Goal: Task Accomplishment & Management: Use online tool/utility

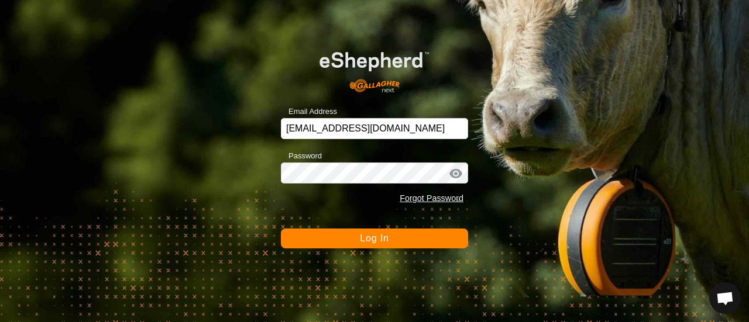
click at [367, 233] on span "Log In" at bounding box center [374, 238] width 29 height 10
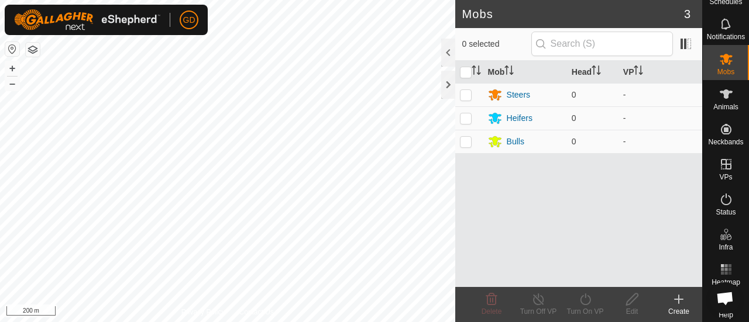
scroll to position [37, 0]
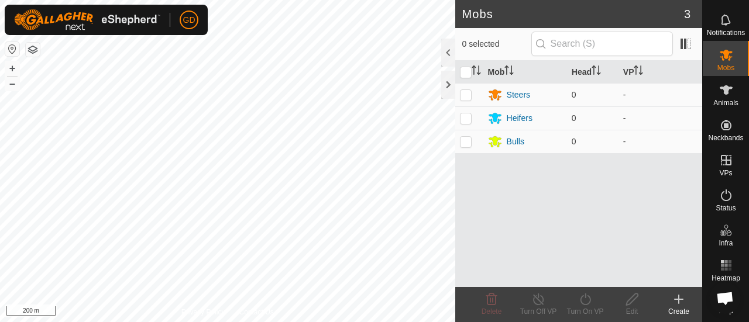
click at [724, 297] on span "Open chat" at bounding box center [724, 299] width 19 height 15
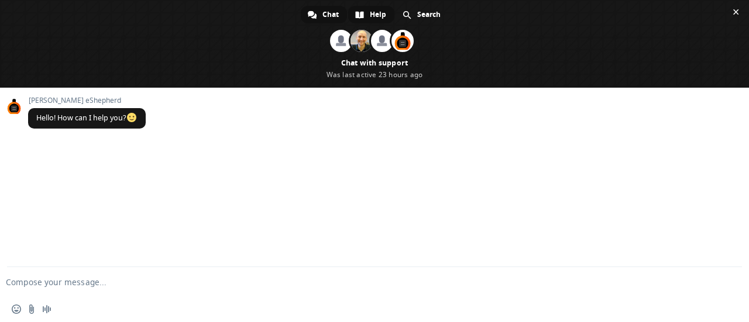
click at [373, 16] on span "Help" at bounding box center [378, 15] width 16 height 18
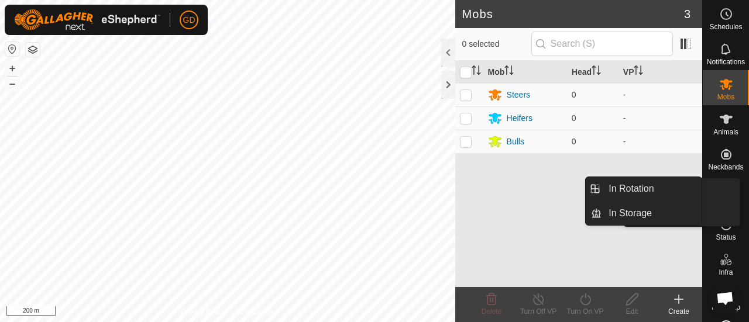
drag, startPoint x: 705, startPoint y: 180, endPoint x: 719, endPoint y: 185, distance: 15.2
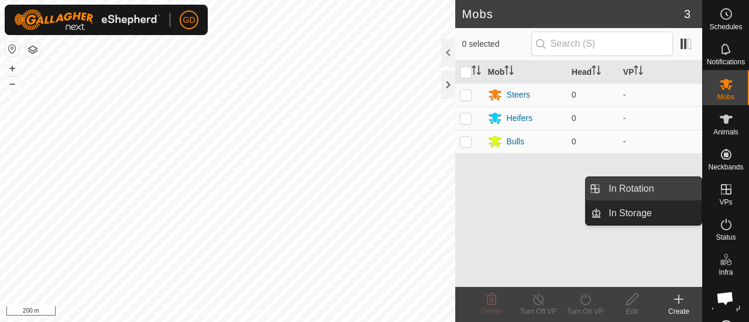
click at [632, 188] on link "In Rotation" at bounding box center [651, 188] width 100 height 23
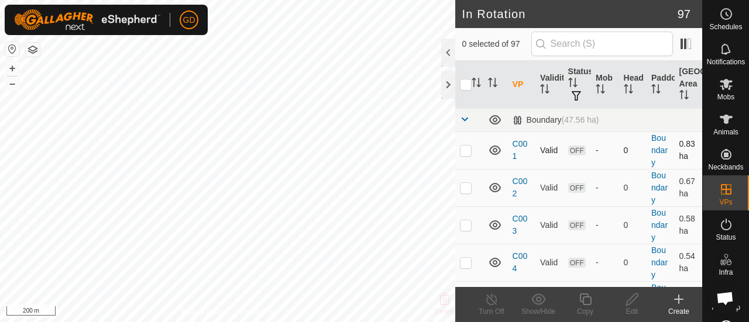
click at [464, 151] on p-checkbox at bounding box center [466, 150] width 12 height 9
checkbox input "true"
click at [466, 188] on p-checkbox at bounding box center [466, 187] width 12 height 9
checkbox input "true"
click at [465, 222] on p-checkbox at bounding box center [466, 224] width 12 height 9
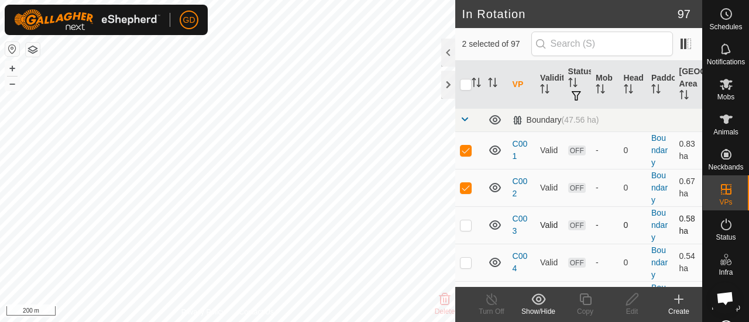
checkbox input "true"
click at [464, 149] on p-checkbox at bounding box center [466, 150] width 12 height 9
checkbox input "false"
click at [465, 185] on p-checkbox at bounding box center [466, 187] width 12 height 9
checkbox input "false"
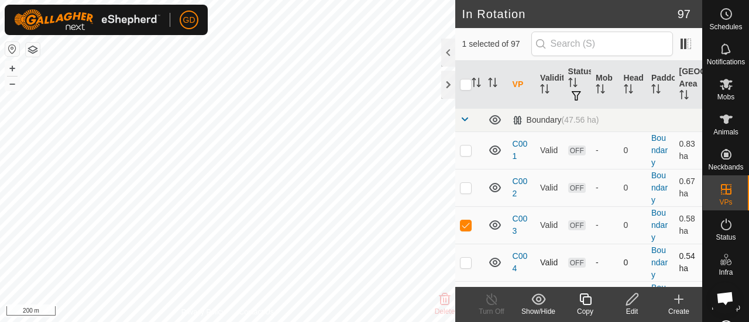
click at [464, 260] on p-checkbox at bounding box center [466, 262] width 12 height 9
checkbox input "true"
click at [465, 223] on p-checkbox at bounding box center [466, 224] width 12 height 9
click at [467, 225] on p-checkbox at bounding box center [466, 224] width 12 height 9
checkbox input "true"
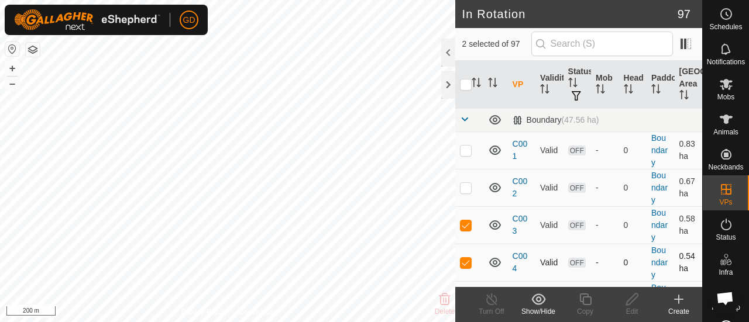
click at [466, 259] on p-checkbox at bounding box center [466, 262] width 12 height 9
checkbox input "false"
click at [464, 222] on p-checkbox at bounding box center [466, 224] width 12 height 9
checkbox input "false"
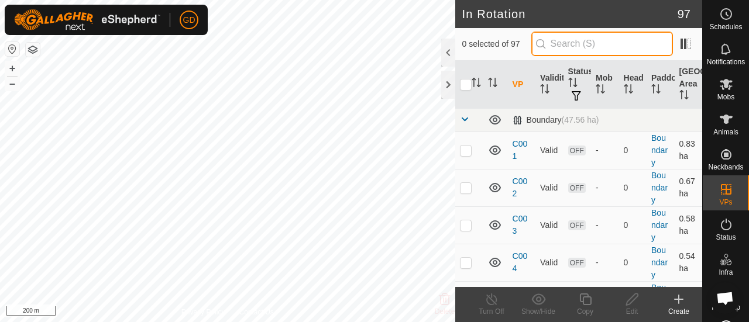
click at [583, 45] on input "text" at bounding box center [602, 44] width 142 height 25
type input "tp"
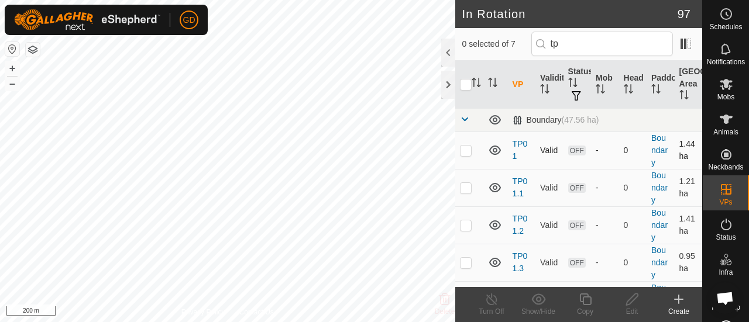
click at [462, 147] on p-checkbox at bounding box center [466, 150] width 12 height 9
checkbox input "true"
click at [466, 185] on p-checkbox at bounding box center [466, 187] width 12 height 9
checkbox input "true"
click at [466, 222] on p-checkbox at bounding box center [466, 224] width 12 height 9
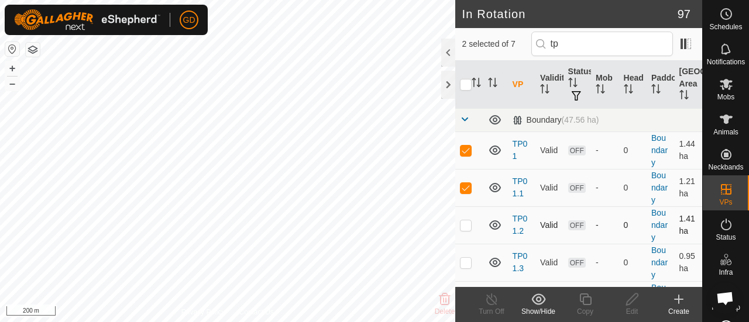
checkbox input "true"
click at [464, 263] on p-checkbox at bounding box center [466, 262] width 12 height 9
checkbox input "true"
click at [466, 149] on p-checkbox at bounding box center [466, 150] width 12 height 9
checkbox input "false"
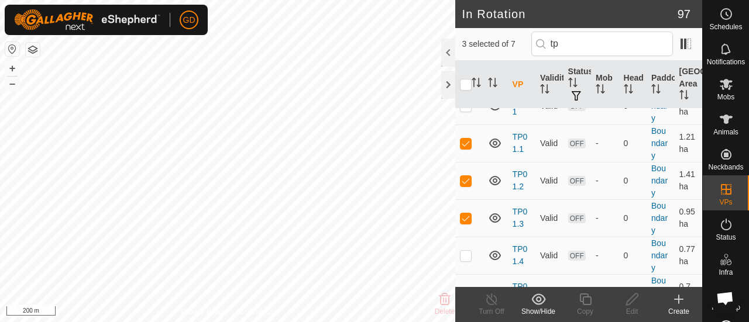
scroll to position [44, 0]
click at [465, 140] on p-checkbox at bounding box center [466, 143] width 12 height 9
checkbox input "false"
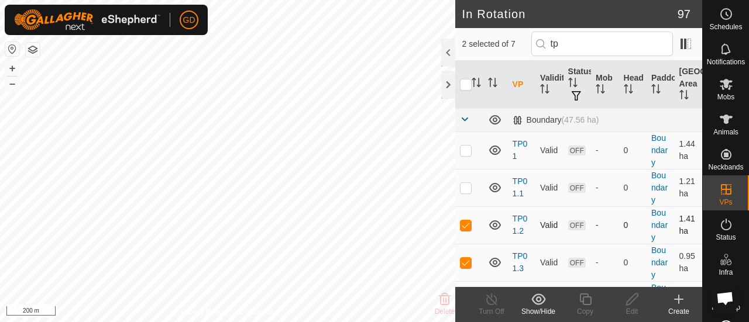
click at [466, 225] on p-checkbox at bounding box center [466, 224] width 12 height 9
checkbox input "false"
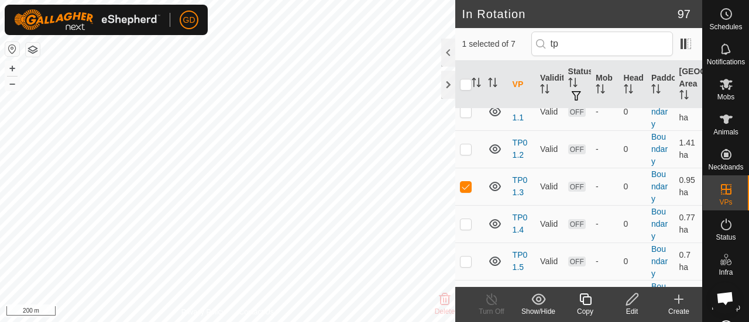
scroll to position [104, 0]
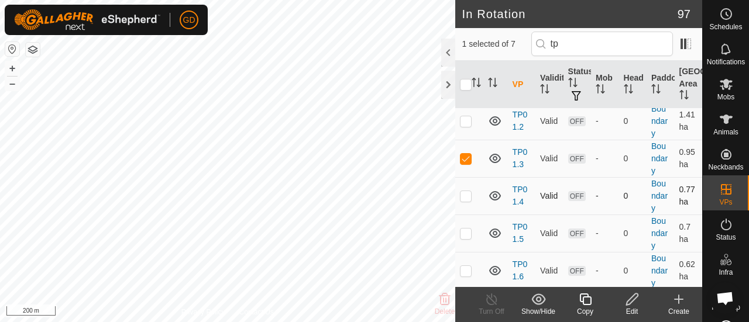
click at [462, 195] on p-checkbox at bounding box center [466, 195] width 12 height 9
checkbox input "true"
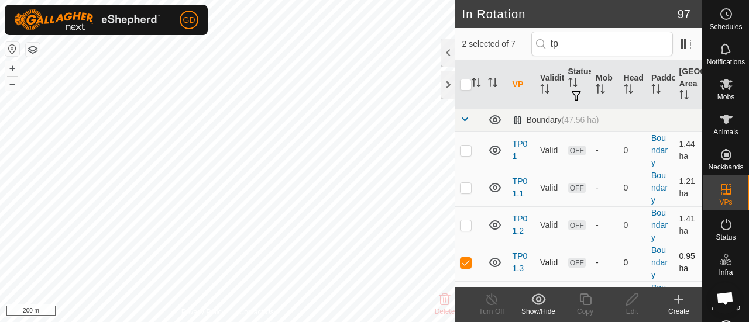
click at [465, 259] on p-checkbox at bounding box center [466, 262] width 12 height 9
checkbox input "false"
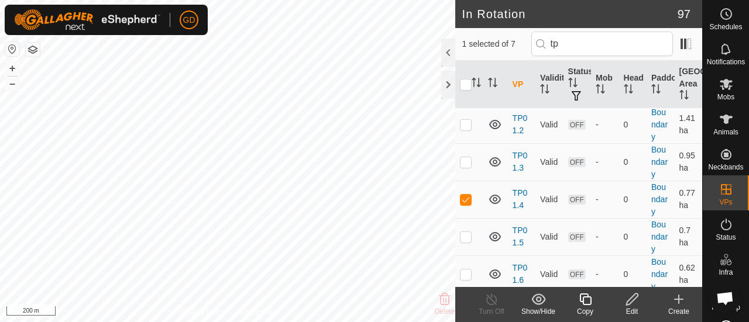
scroll to position [104, 0]
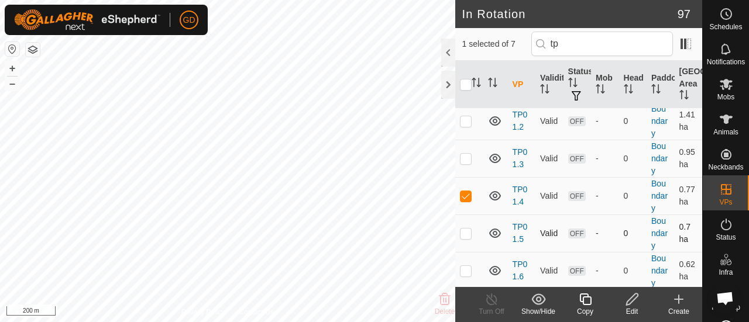
click at [462, 229] on p-checkbox at bounding box center [466, 233] width 12 height 9
checkbox input "true"
click at [466, 195] on p-checkbox at bounding box center [466, 195] width 12 height 9
checkbox input "false"
click at [464, 268] on p-checkbox at bounding box center [466, 270] width 12 height 9
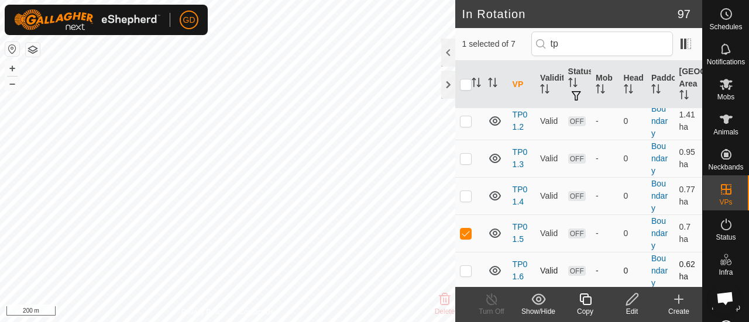
checkbox input "true"
click at [468, 230] on p-checkbox at bounding box center [466, 233] width 12 height 9
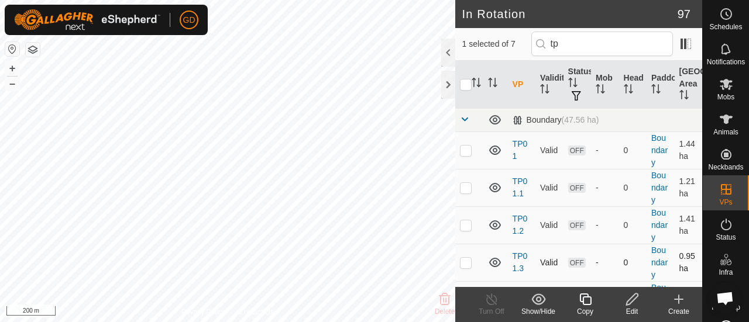
click at [692, 247] on td "0.95 ha" at bounding box center [687, 262] width 27 height 37
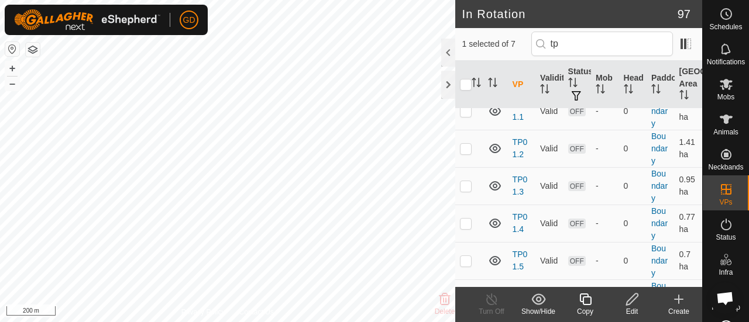
scroll to position [104, 0]
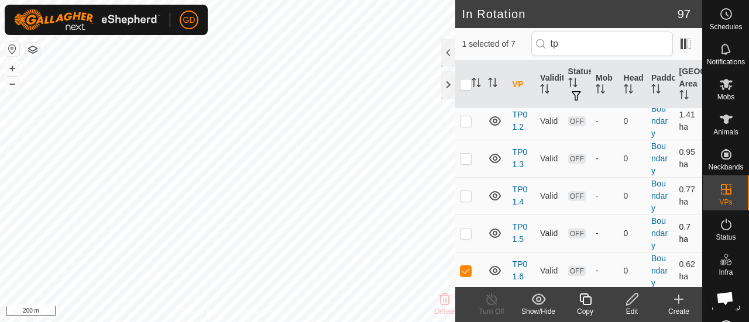
click at [467, 233] on p-checkbox at bounding box center [466, 233] width 12 height 9
checkbox input "true"
click at [463, 267] on p-checkbox at bounding box center [466, 270] width 12 height 9
click at [466, 270] on p-checkbox at bounding box center [466, 270] width 12 height 9
checkbox input "true"
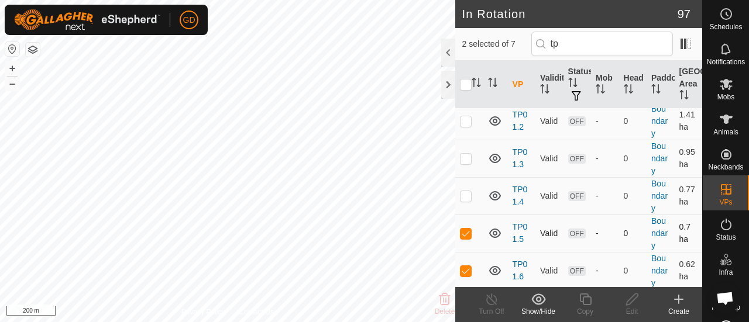
click at [468, 231] on p-checkbox at bounding box center [466, 233] width 12 height 9
checkbox input "false"
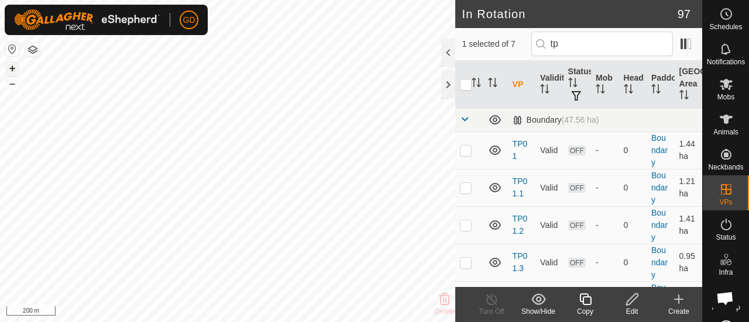
click at [12, 68] on button "+" at bounding box center [12, 68] width 14 height 14
click at [173, 322] on html "GD Schedules Notifications Mobs Animals Neckbands VPs Status Infra Heatmap Help…" at bounding box center [374, 161] width 749 height 322
click at [633, 297] on icon at bounding box center [632, 299] width 15 height 14
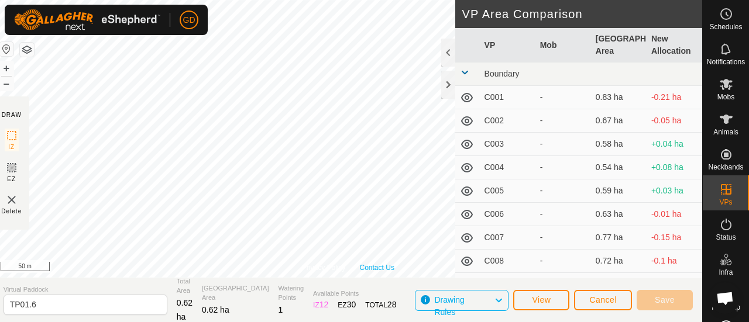
click at [372, 272] on div "Privacy Policy Contact Us + – ⇧ i 50 m" at bounding box center [348, 139] width 708 height 278
click at [13, 68] on button "+" at bounding box center [6, 68] width 14 height 14
click at [13, 85] on button "–" at bounding box center [6, 84] width 14 height 14
click at [660, 297] on span "Save" at bounding box center [664, 299] width 20 height 9
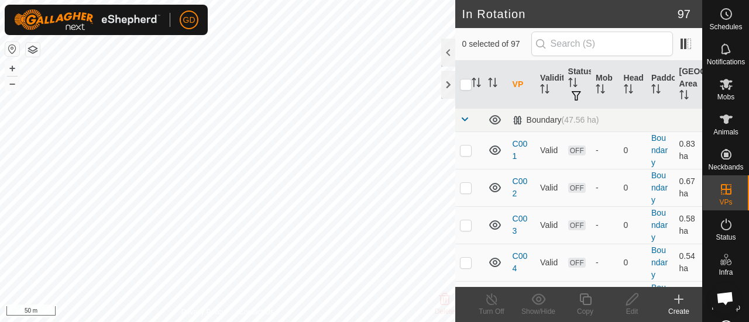
checkbox input "true"
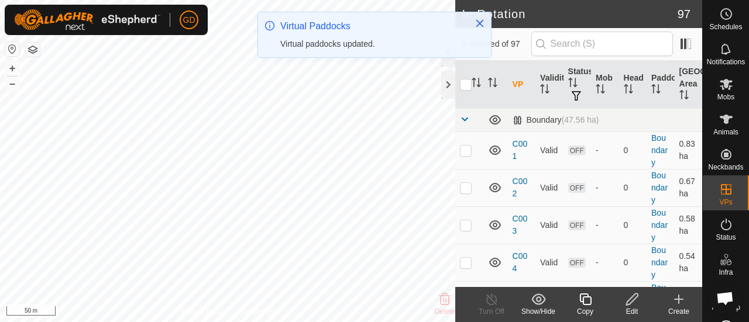
checkbox input "false"
checkbox input "true"
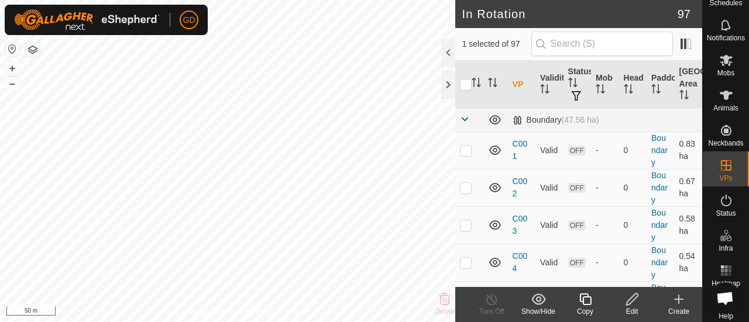
scroll to position [37, 0]
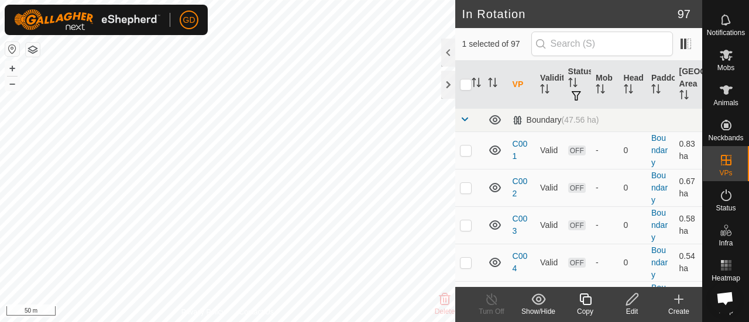
drag, startPoint x: 727, startPoint y: 285, endPoint x: 736, endPoint y: 311, distance: 27.2
click at [736, 311] on body "GD Schedules Notifications Mobs Animals Neckbands VPs Status Infra Heatmap Help…" at bounding box center [374, 161] width 749 height 322
click at [719, 291] on icon at bounding box center [725, 297] width 13 height 13
